Goal: Information Seeking & Learning: Check status

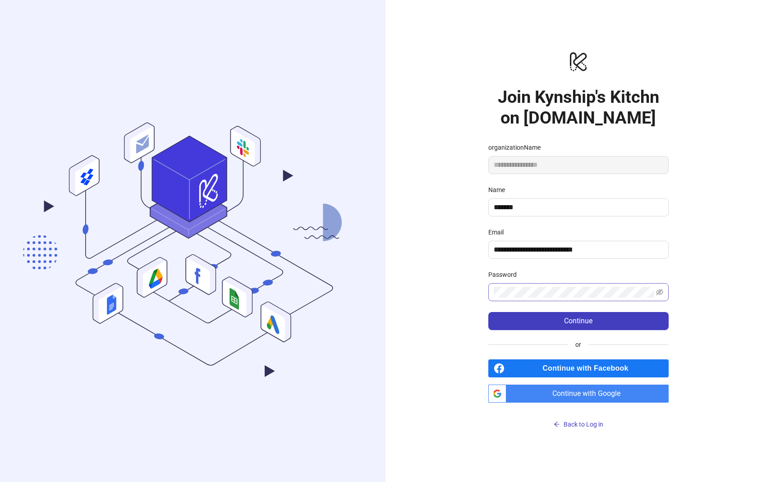
click at [538, 298] on span at bounding box center [578, 292] width 180 height 18
click at [571, 397] on span "Continue with Google" at bounding box center [589, 393] width 159 height 18
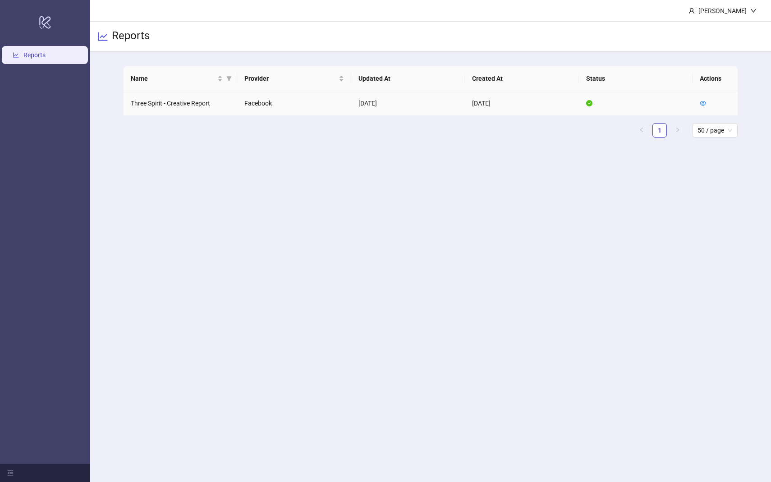
click at [259, 102] on td "Facebook" at bounding box center [294, 103] width 114 height 25
click at [32, 59] on link "Reports" at bounding box center [34, 54] width 22 height 7
click at [32, 56] on link "Reports" at bounding box center [34, 54] width 22 height 7
click at [701, 103] on icon "eye" at bounding box center [702, 103] width 6 height 6
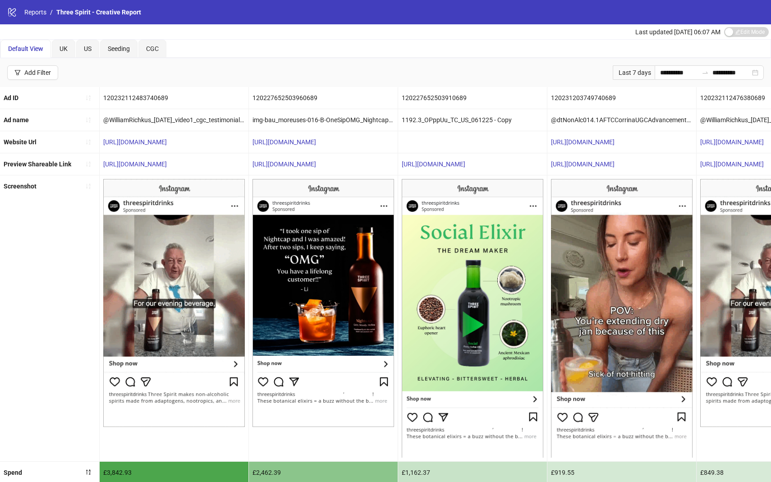
scroll to position [126, 0]
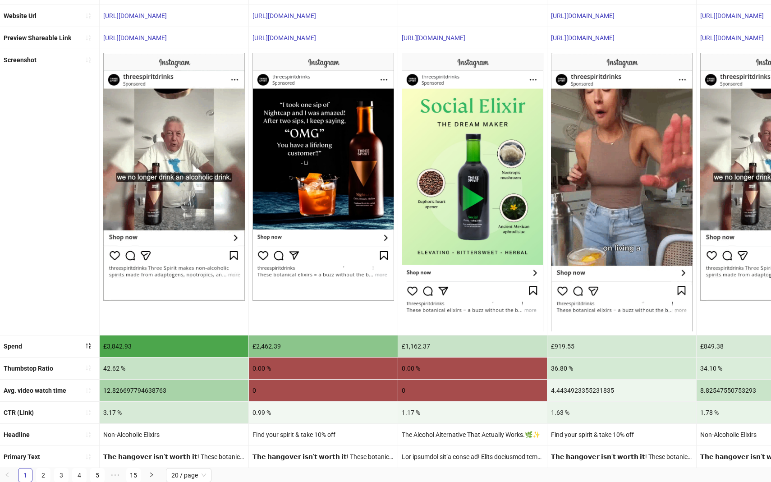
click at [147, 242] on img at bounding box center [173, 177] width 141 height 248
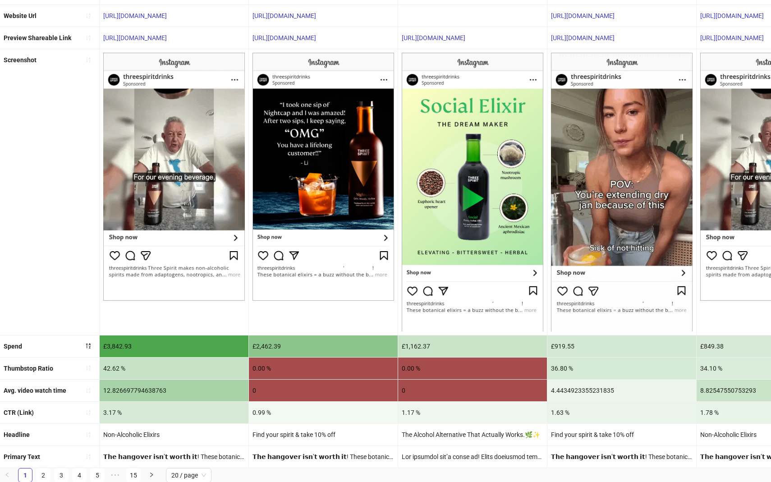
click at [144, 255] on img at bounding box center [173, 177] width 141 height 248
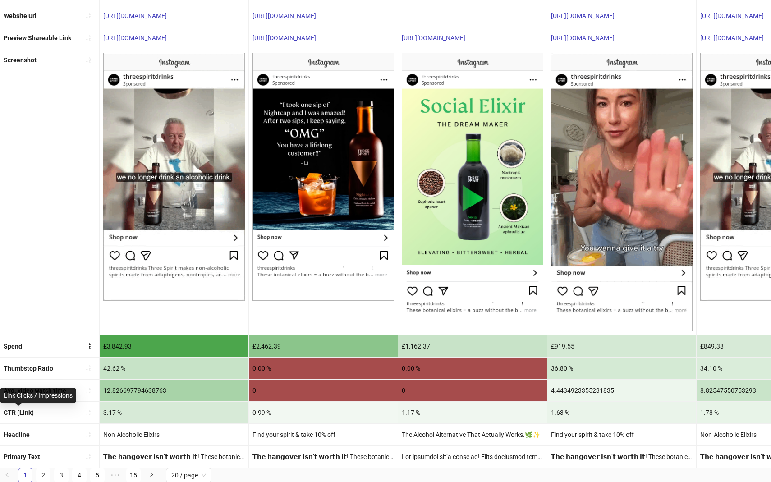
click at [22, 413] on b "CTR (Link)" at bounding box center [19, 412] width 30 height 7
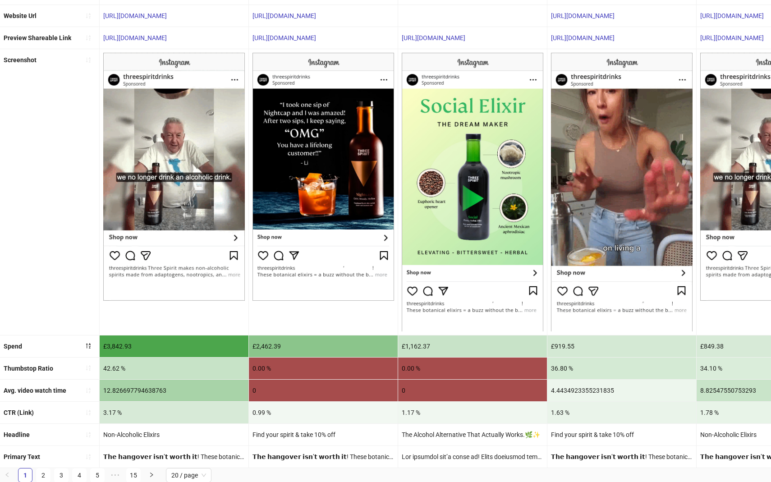
scroll to position [0, 0]
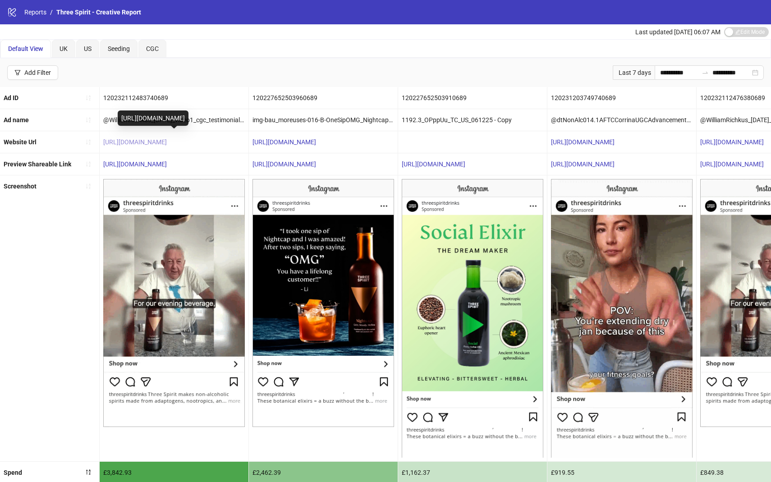
click at [141, 140] on link "[URL][DOMAIN_NAME]" at bounding box center [135, 141] width 64 height 7
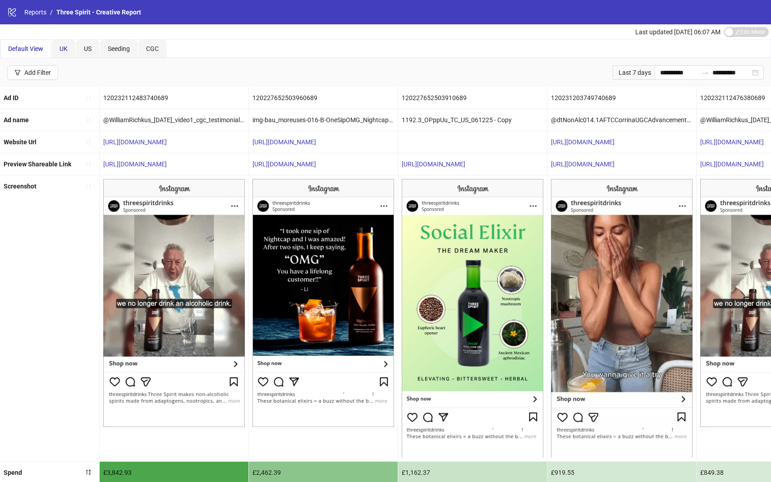
click at [64, 48] on span "UK" at bounding box center [63, 48] width 8 height 7
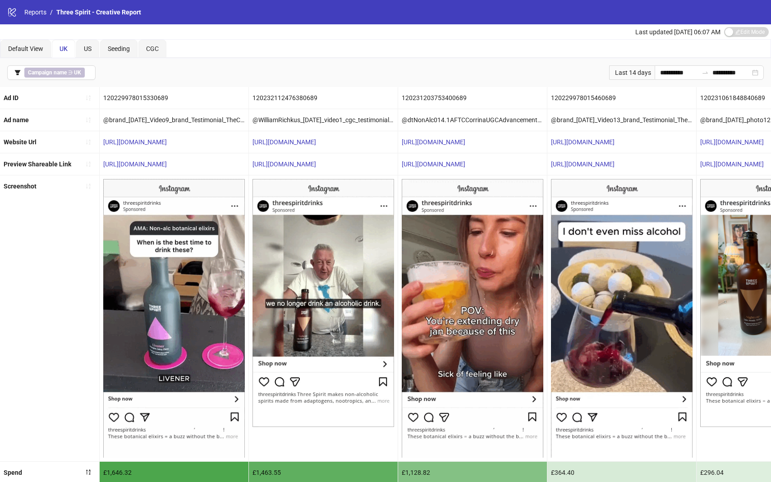
scroll to position [82, 0]
